Goal: Task Accomplishment & Management: Use online tool/utility

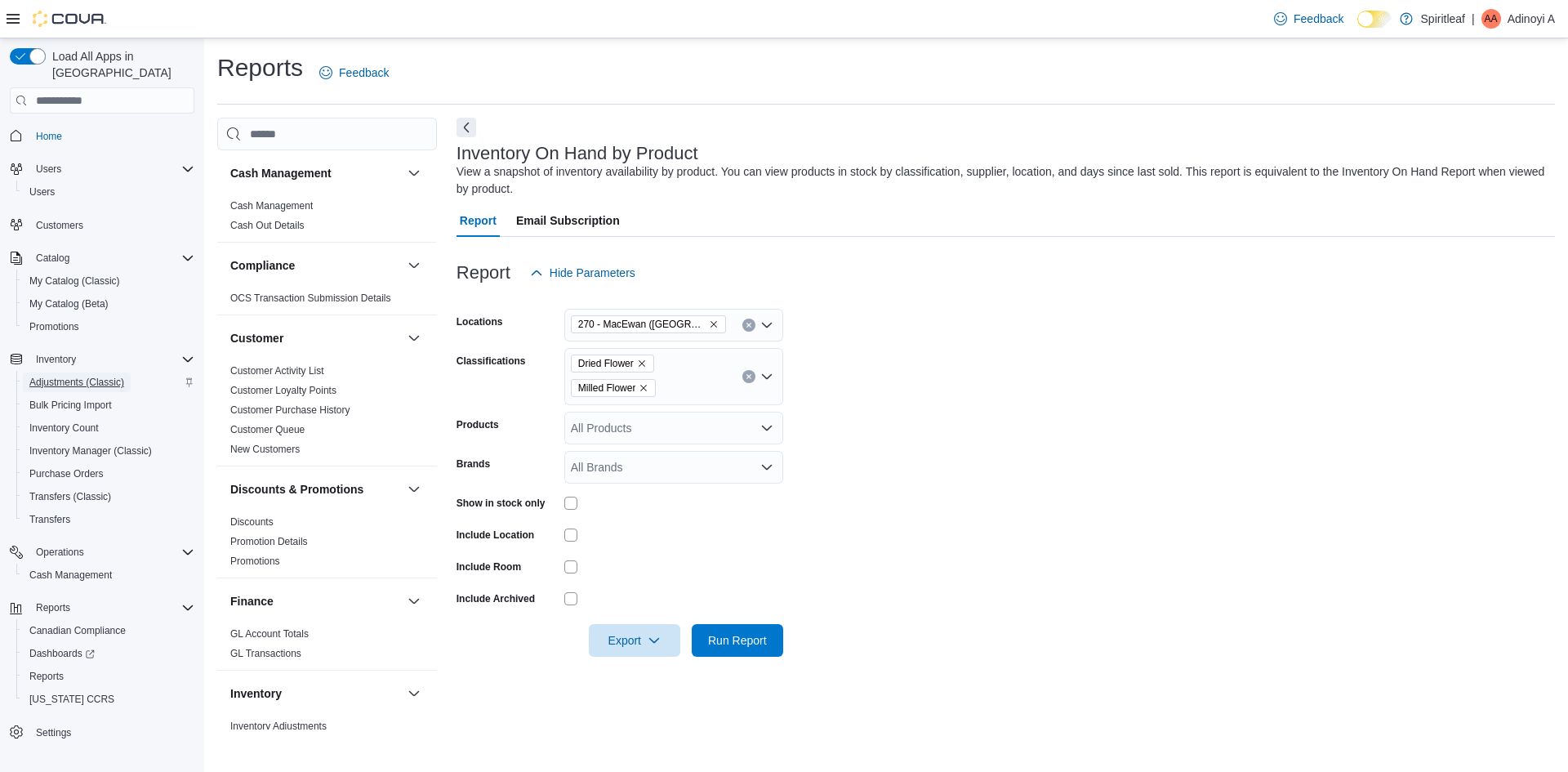
click at [85, 376] on span "Adjustments (Classic)" at bounding box center [77, 382] width 95 height 13
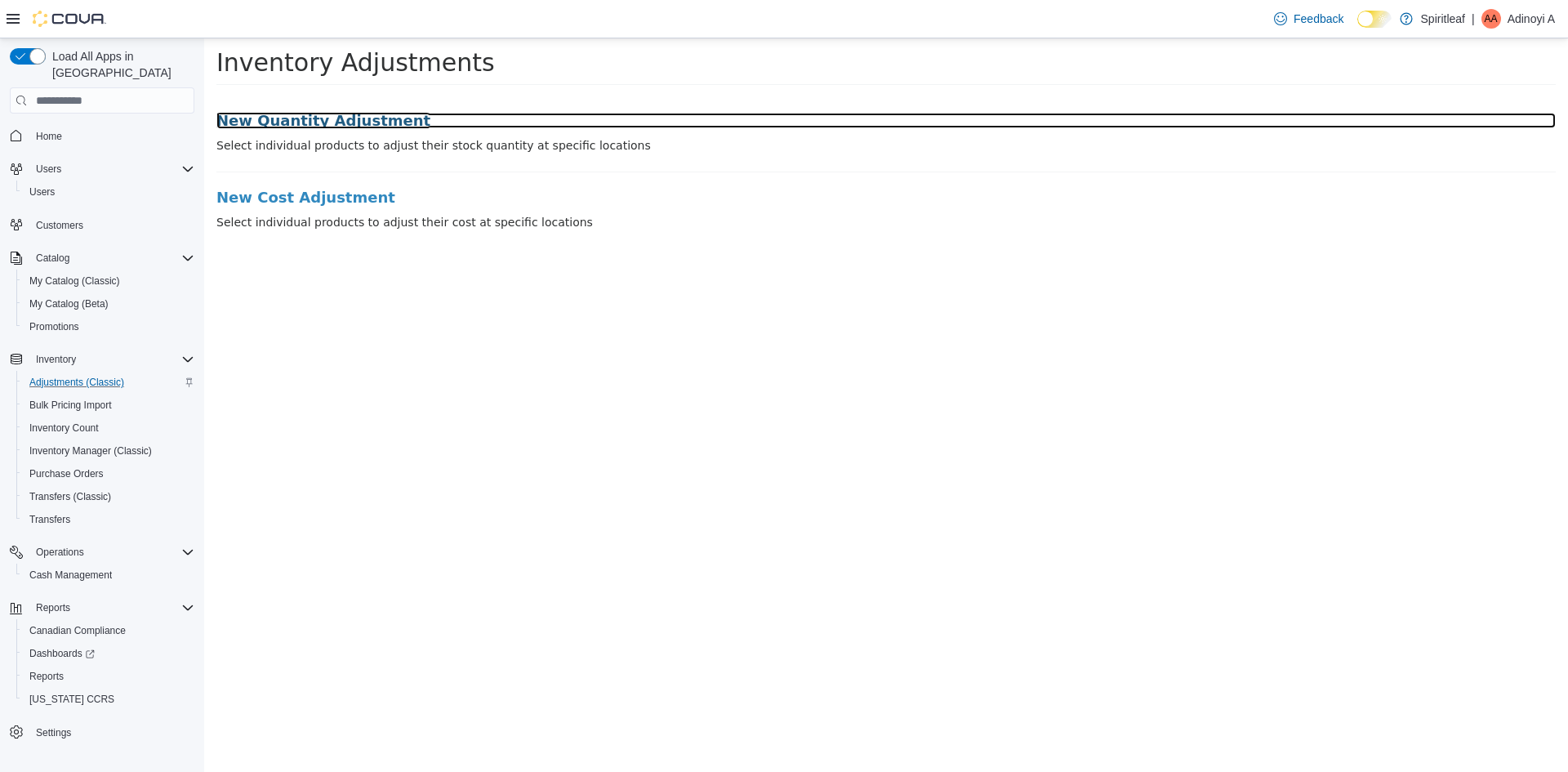
click at [306, 116] on h3 "New Quantity Adjustment" at bounding box center [886, 120] width 1340 height 17
